Goal: Transaction & Acquisition: Purchase product/service

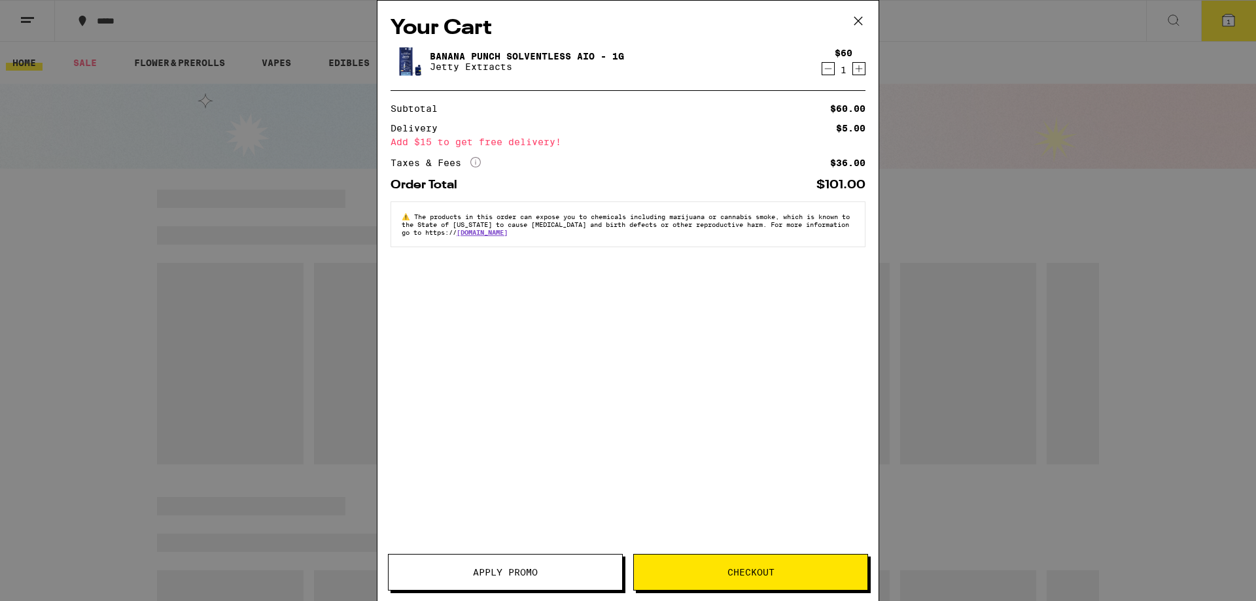
click at [860, 15] on icon at bounding box center [858, 21] width 20 height 20
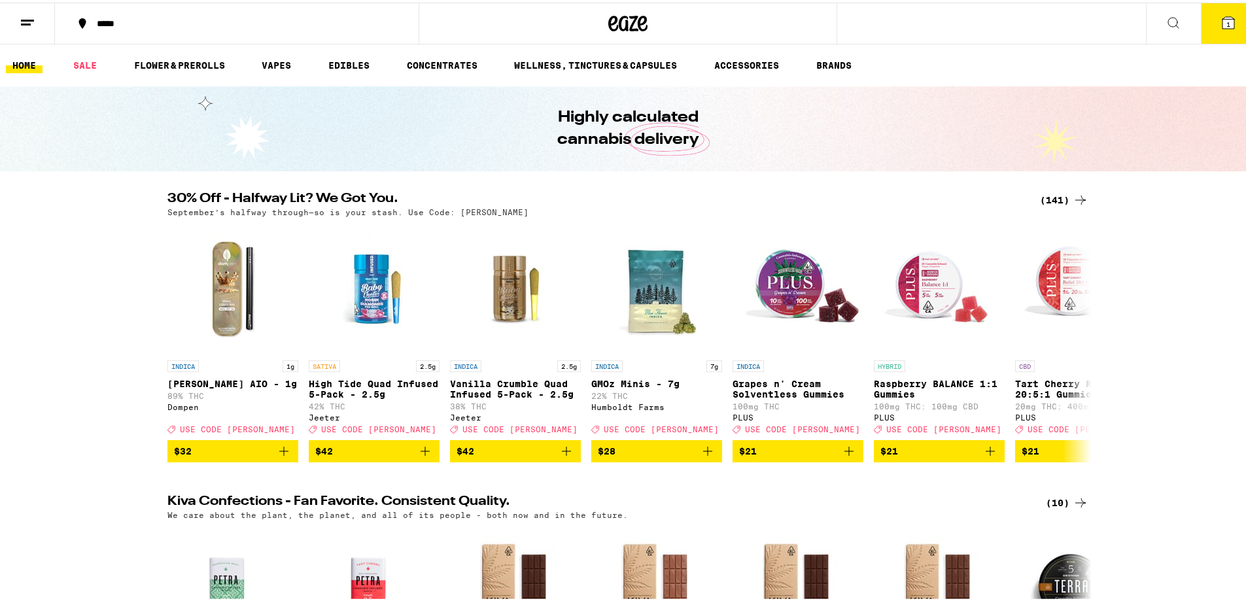
click at [1201, 10] on button "1" at bounding box center [1228, 21] width 55 height 41
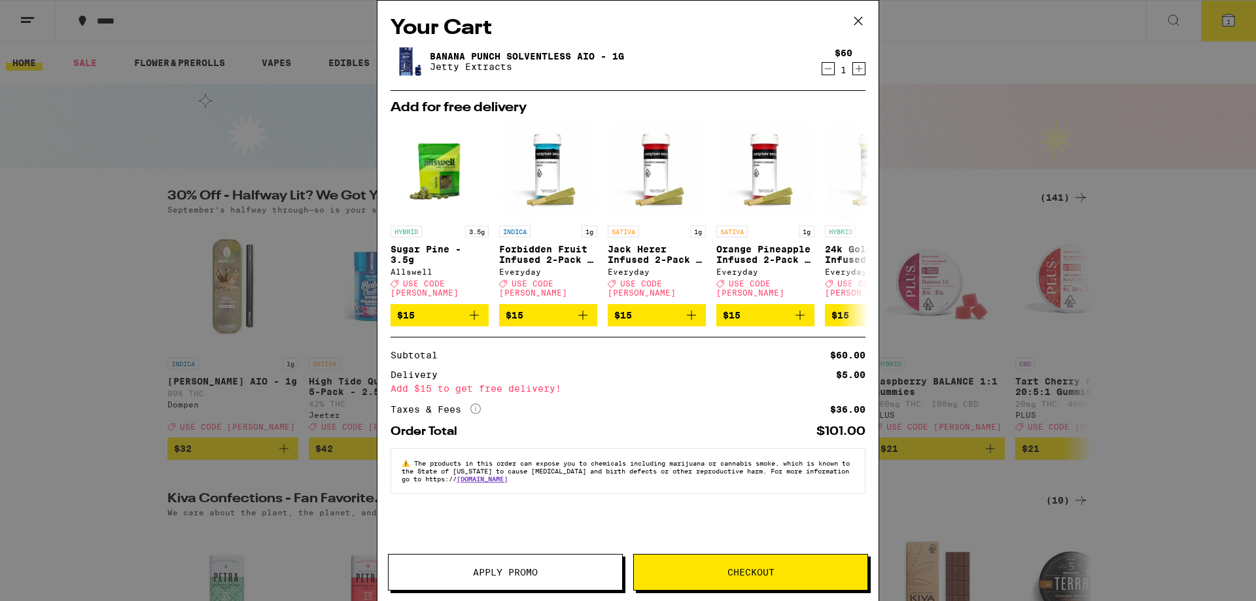
click at [862, 22] on icon at bounding box center [858, 21] width 20 height 20
